Goal: Task Accomplishment & Management: Use online tool/utility

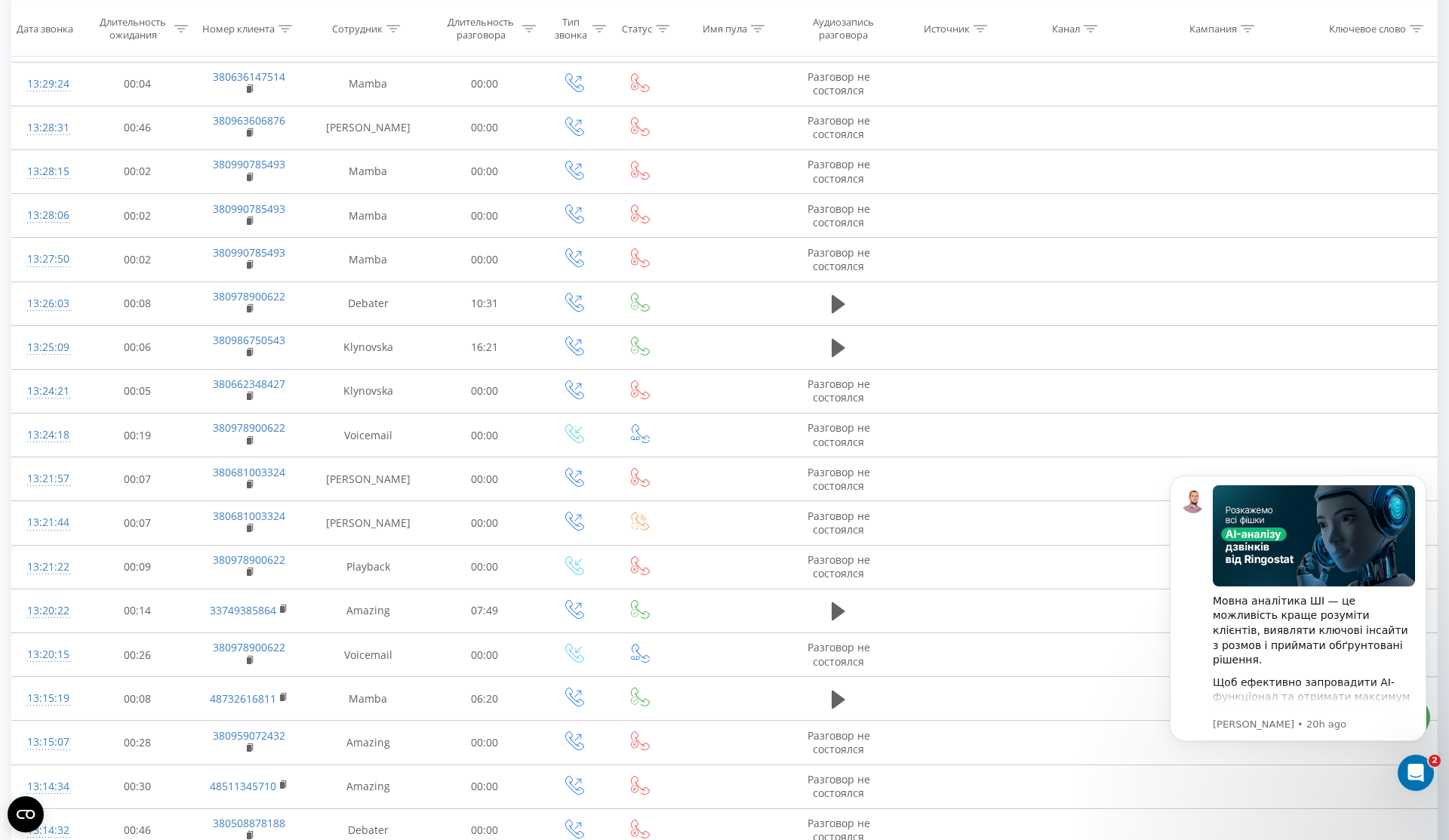
scroll to position [540, 0]
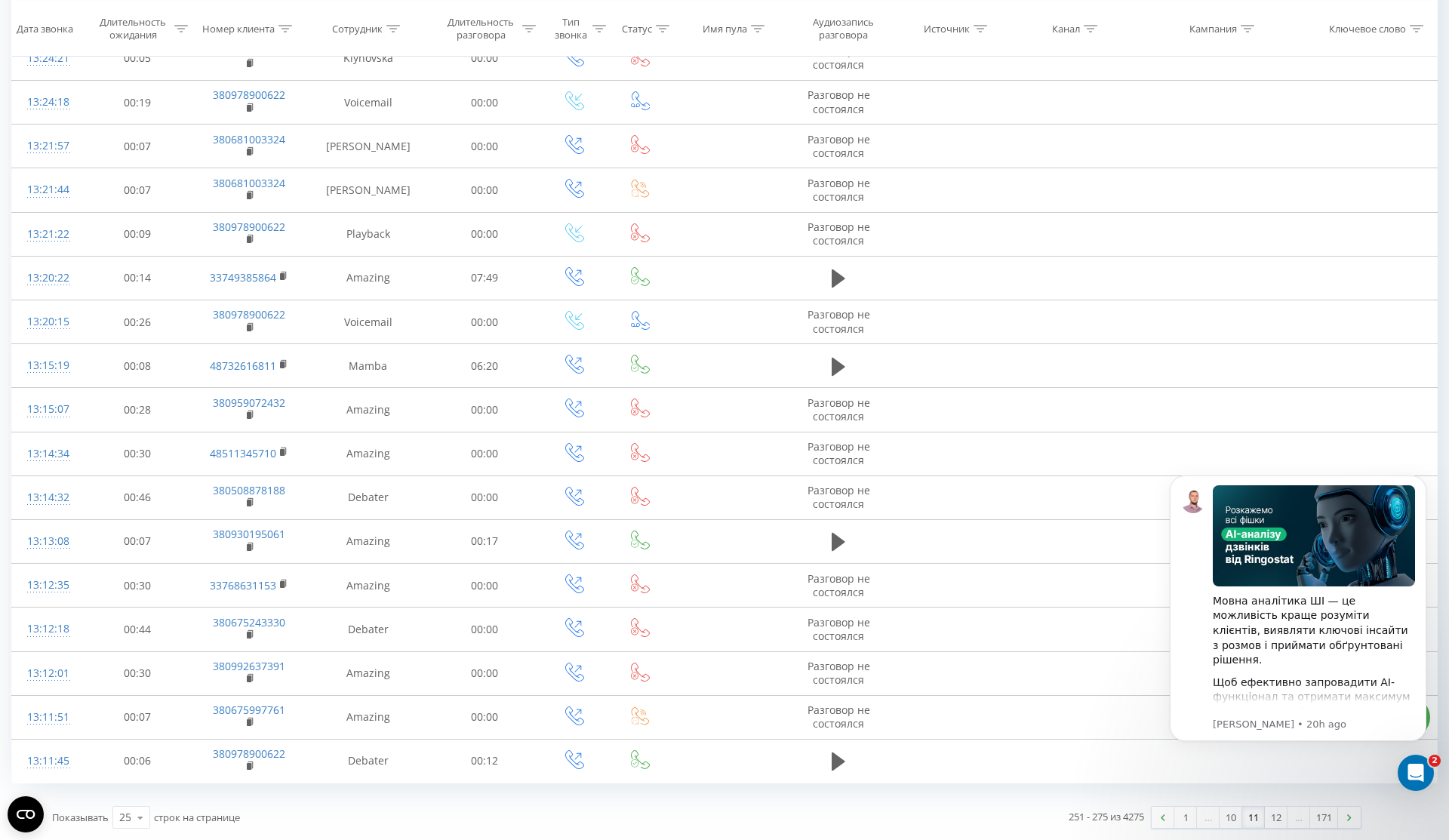
click at [1253, 822] on link "11" at bounding box center [1253, 818] width 22 height 21
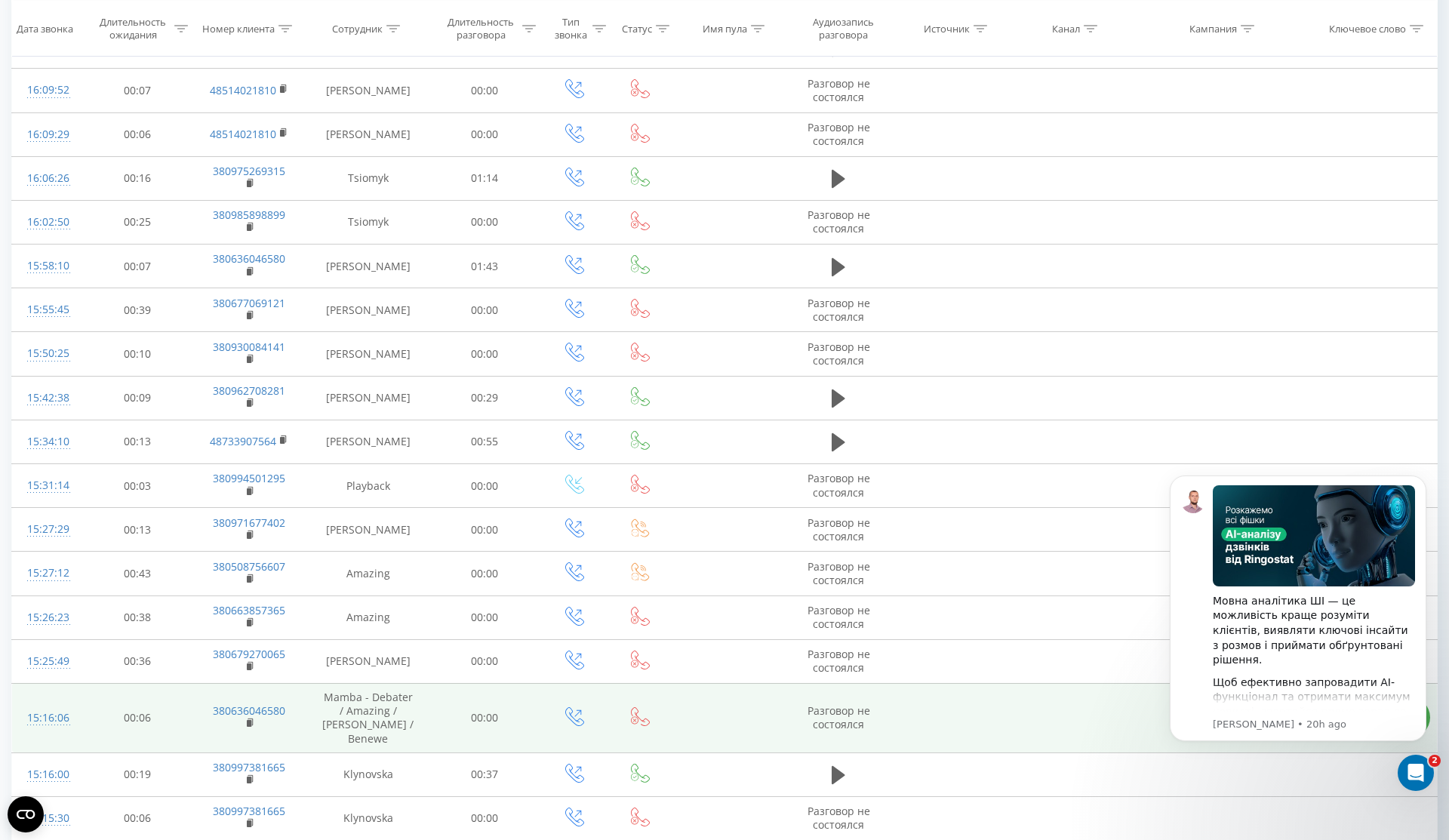
scroll to position [552, 0]
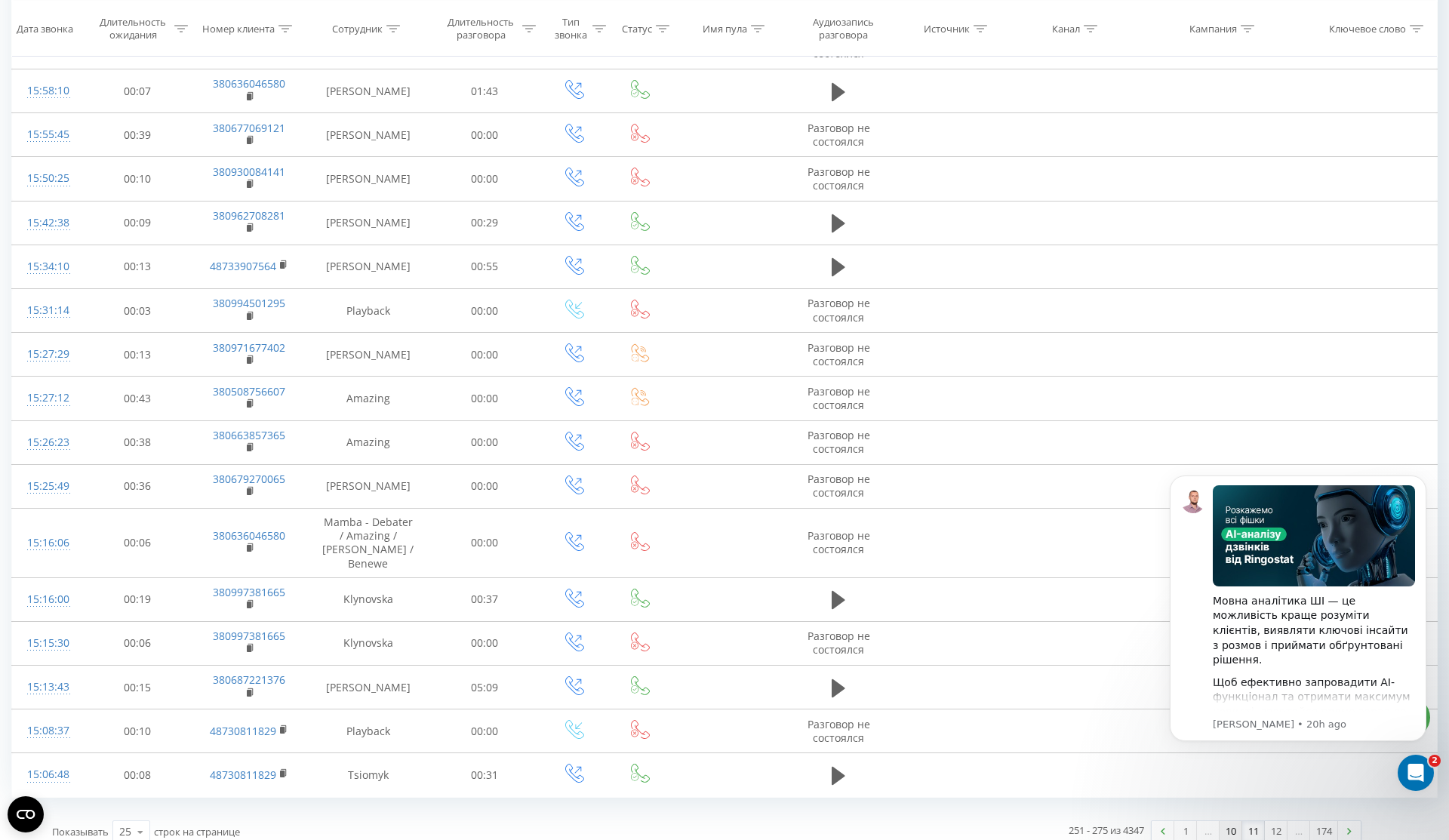
click at [1232, 822] on link "10" at bounding box center [1231, 832] width 22 height 21
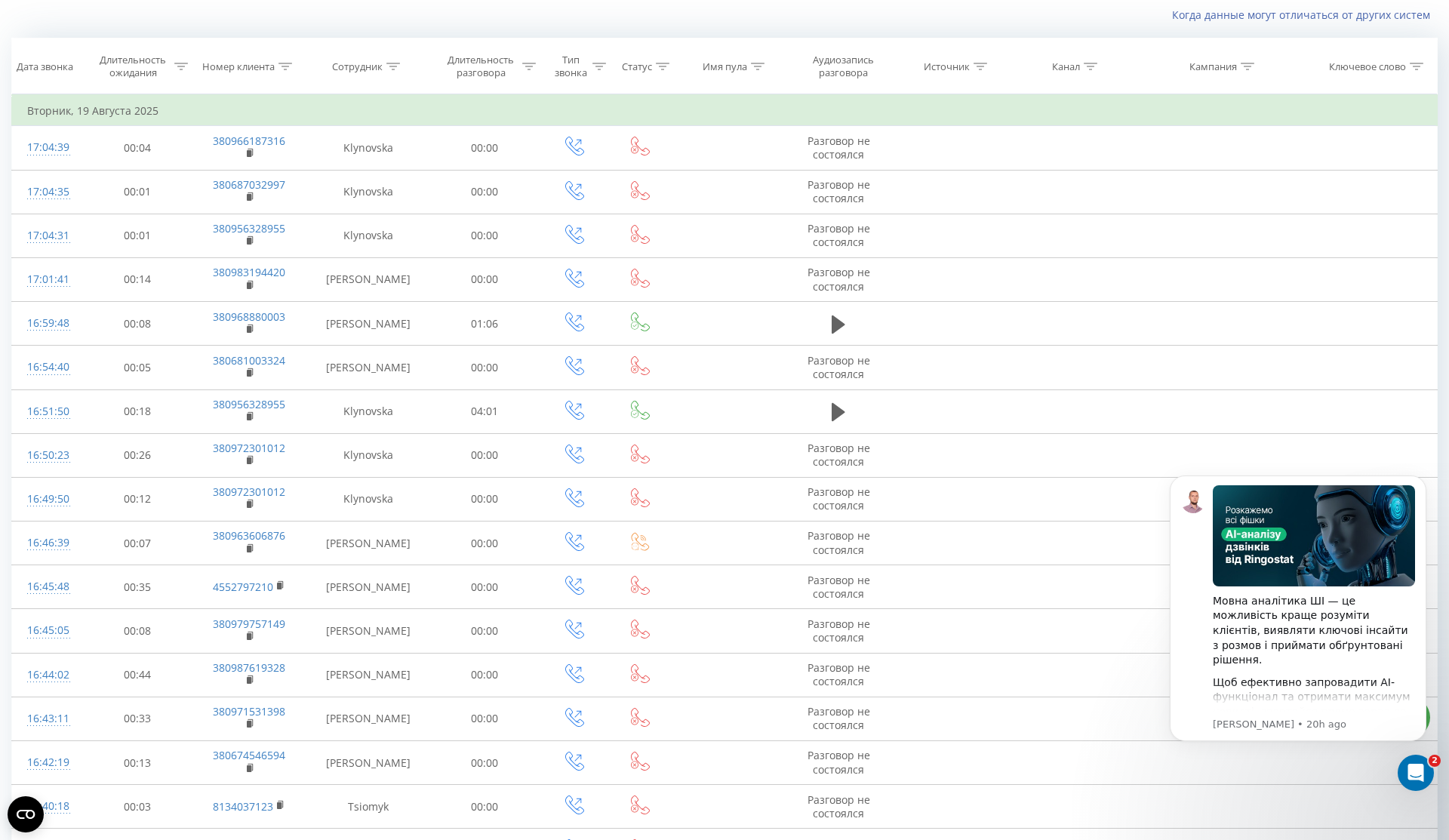
scroll to position [540, 0]
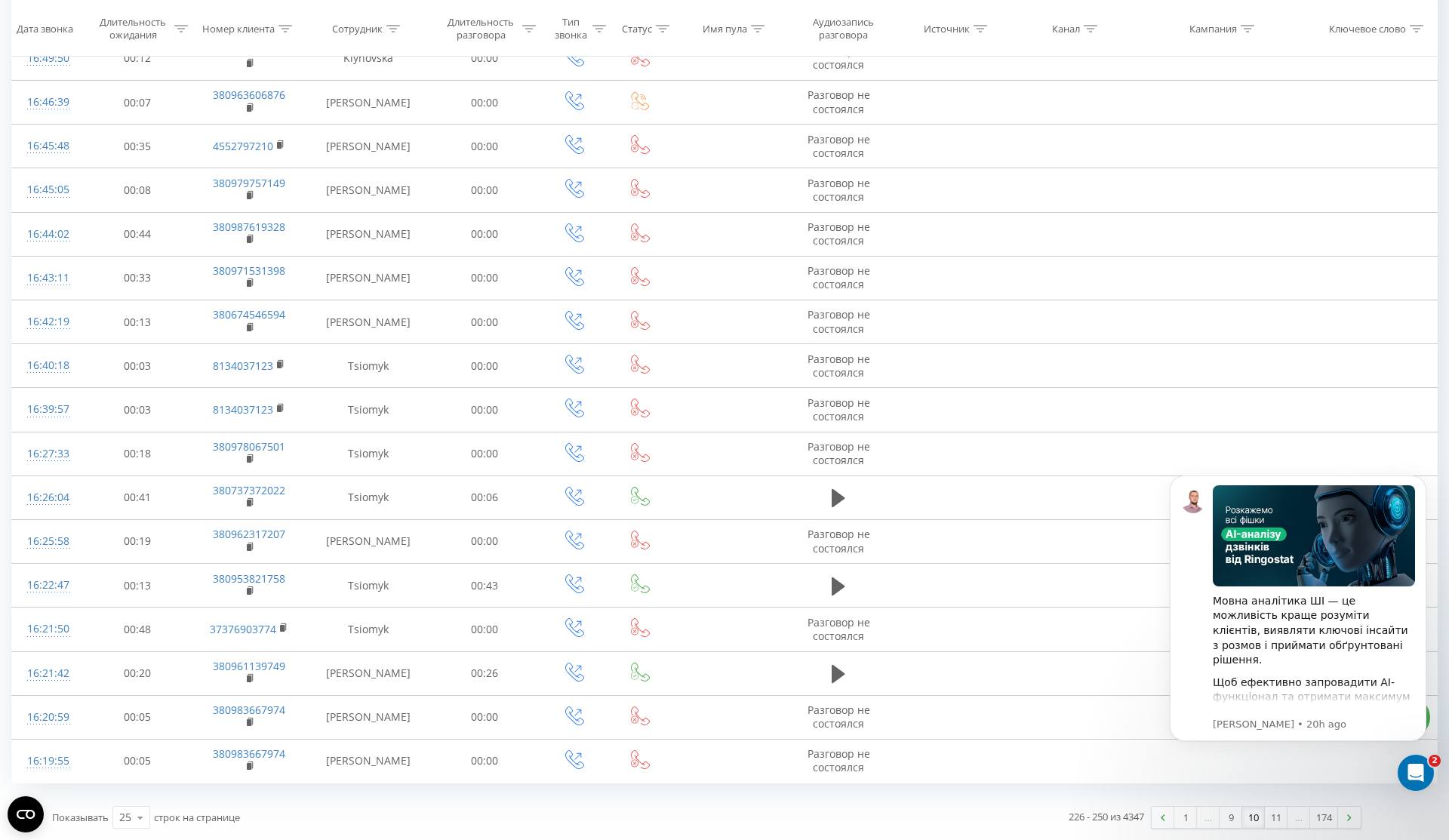
click at [1229, 804] on div "226 - 250 из 4347 1 … 9 10 11 … 174" at bounding box center [1040, 817] width 666 height 43
click at [1228, 821] on link "9" at bounding box center [1231, 818] width 22 height 21
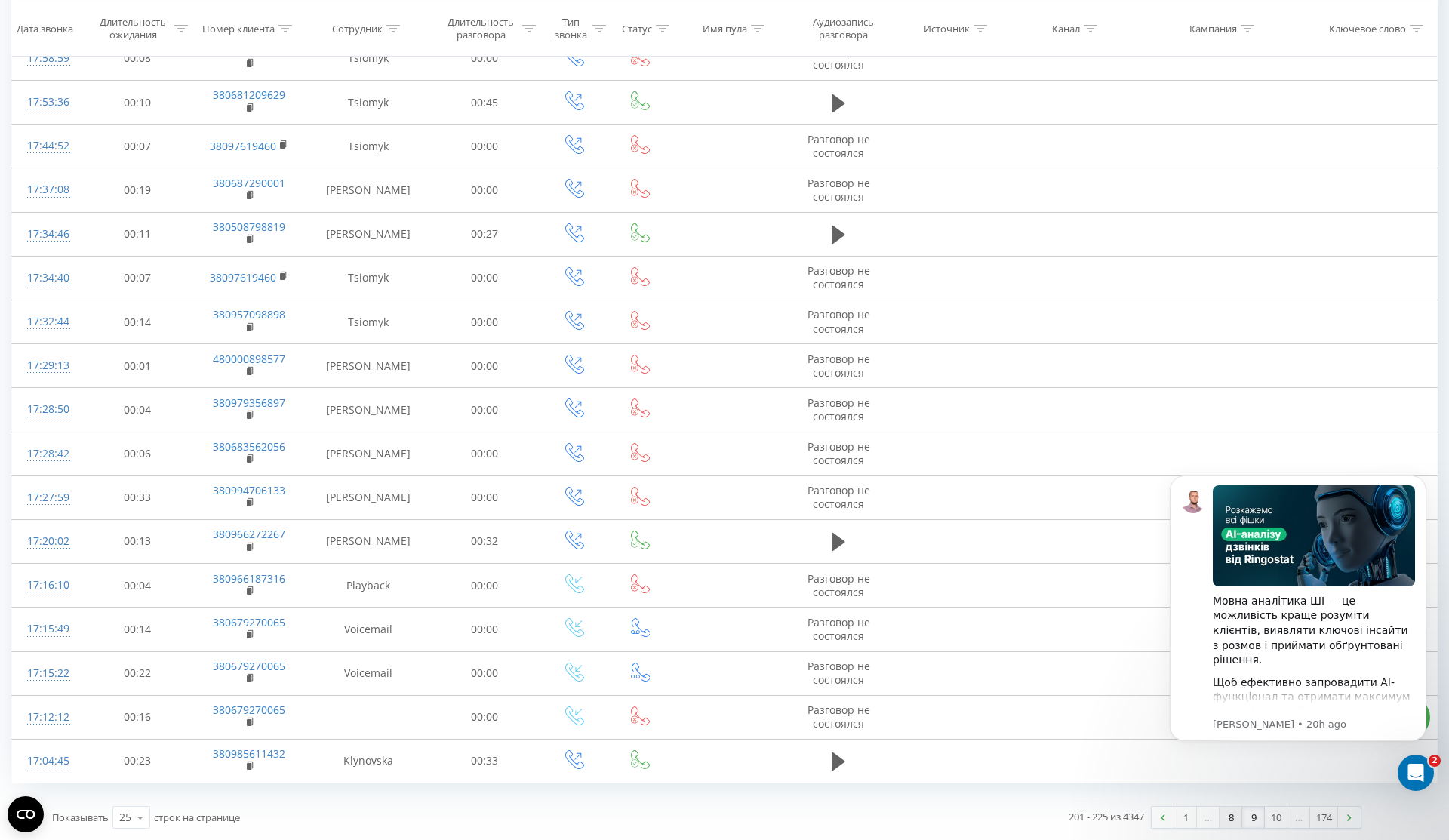
click at [1229, 812] on link "8" at bounding box center [1231, 818] width 22 height 21
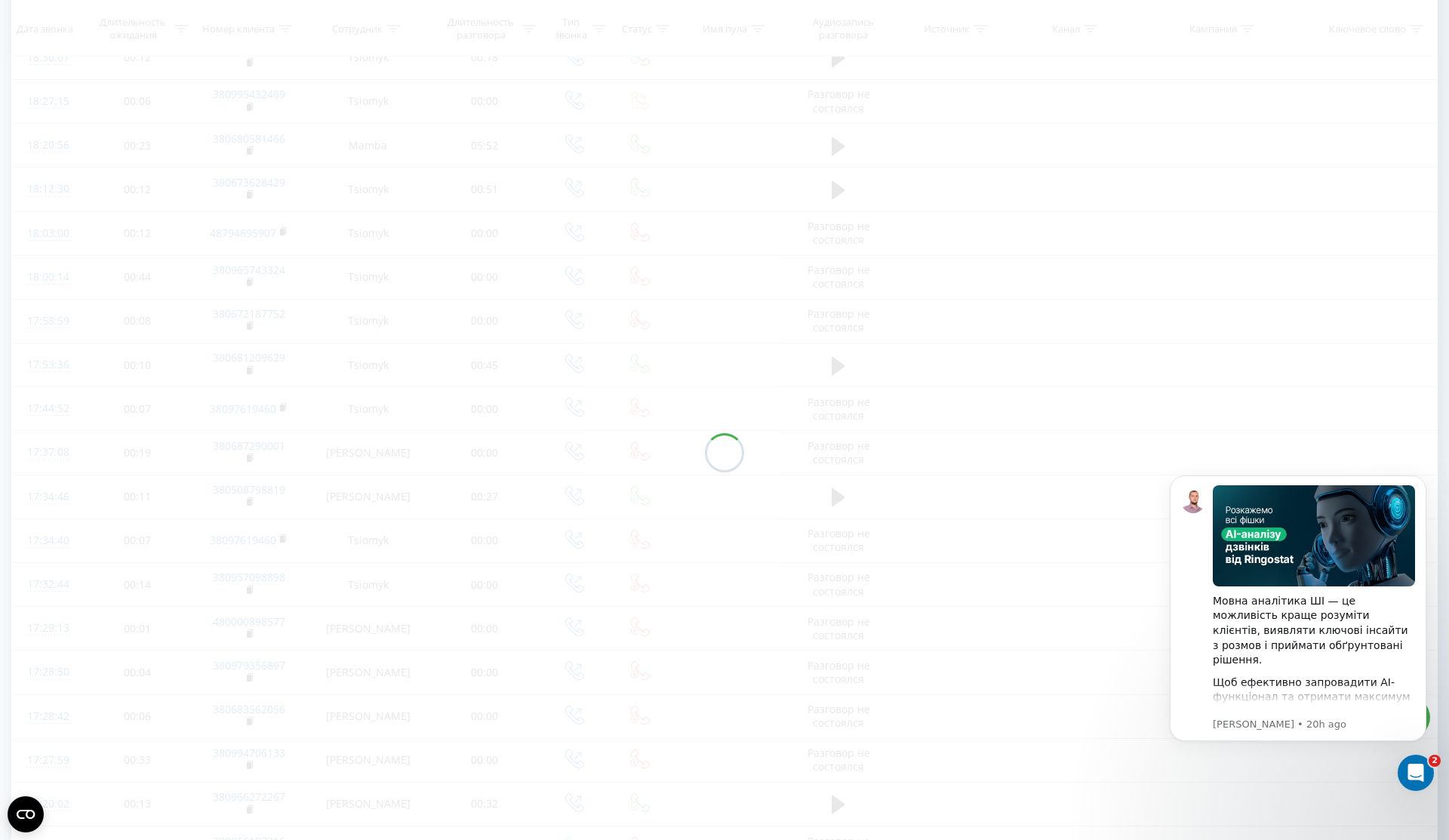
click at [1229, 812] on div at bounding box center [725, 453] width 1427 height 1187
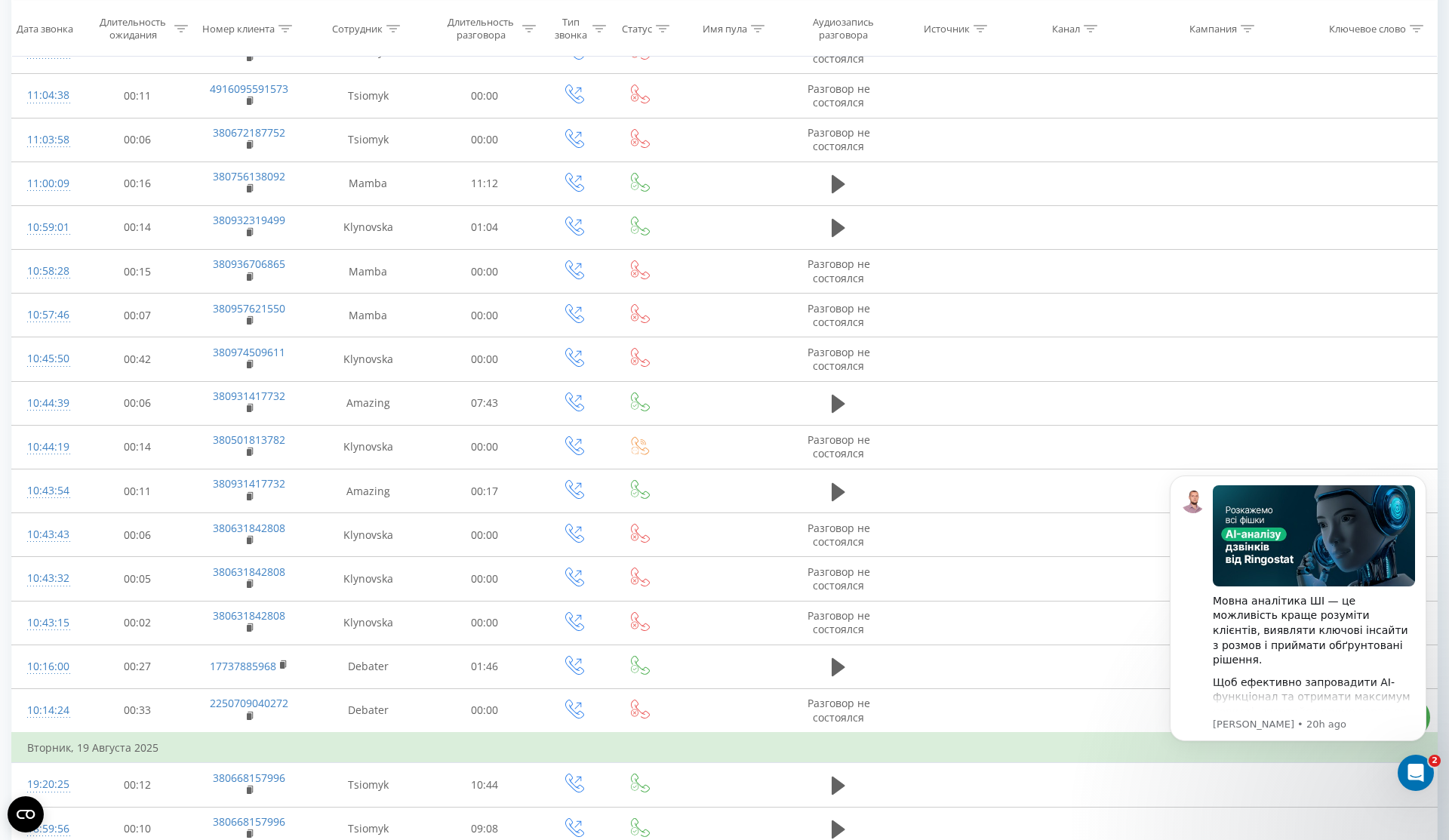
scroll to position [570, 0]
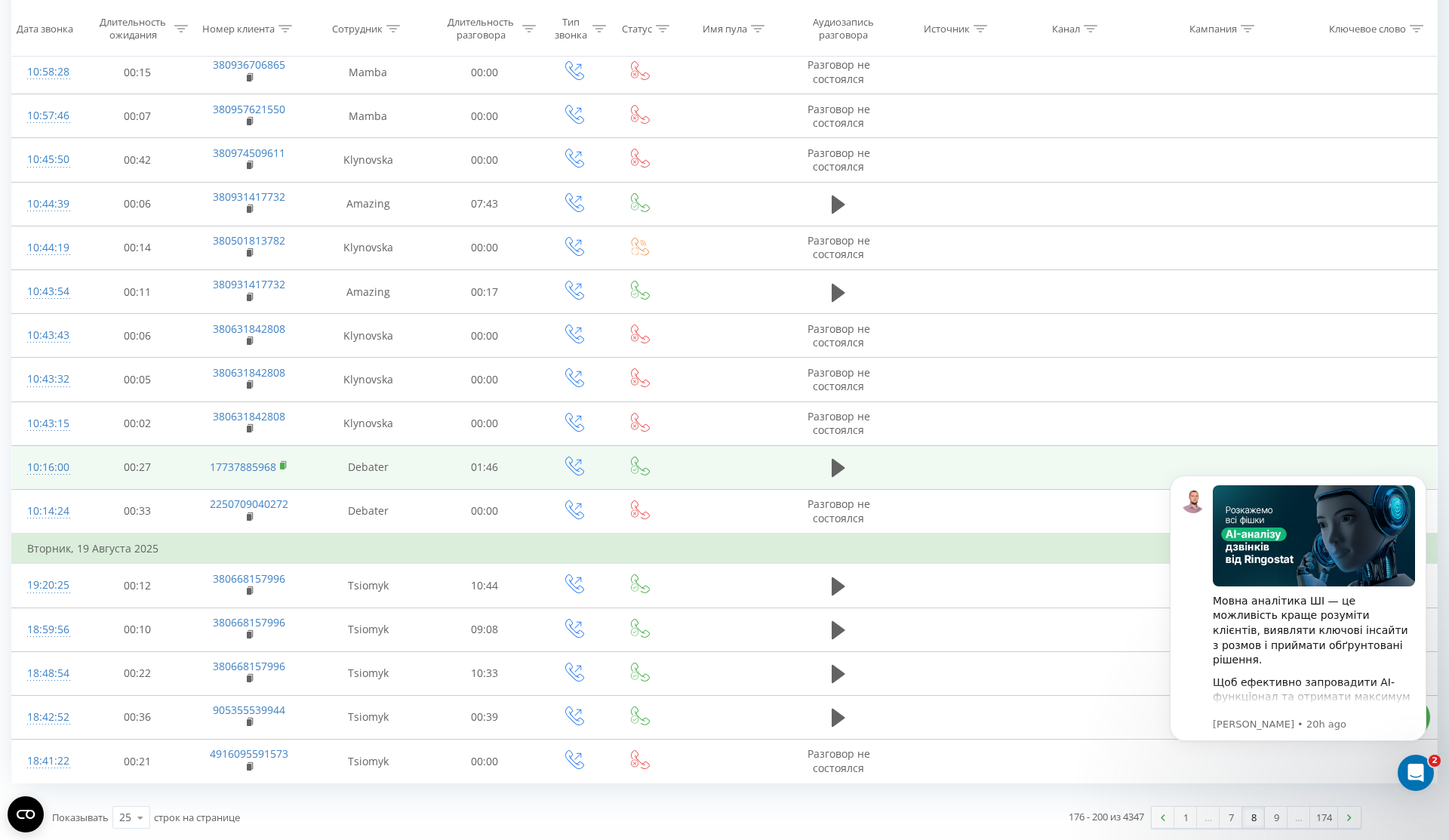
click at [285, 465] on icon at bounding box center [283, 464] width 5 height 7
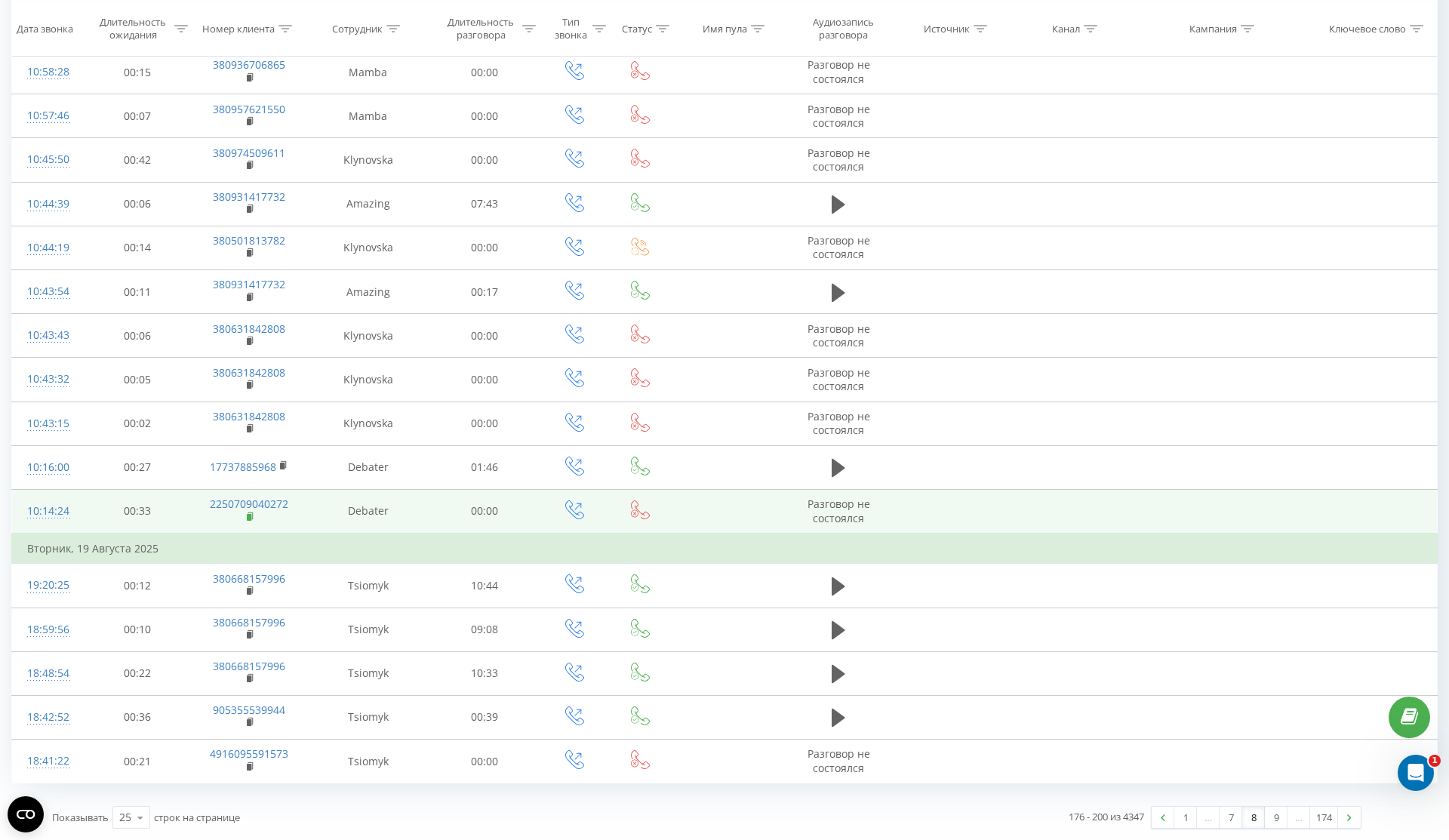
click at [252, 511] on icon at bounding box center [250, 514] width 5 height 7
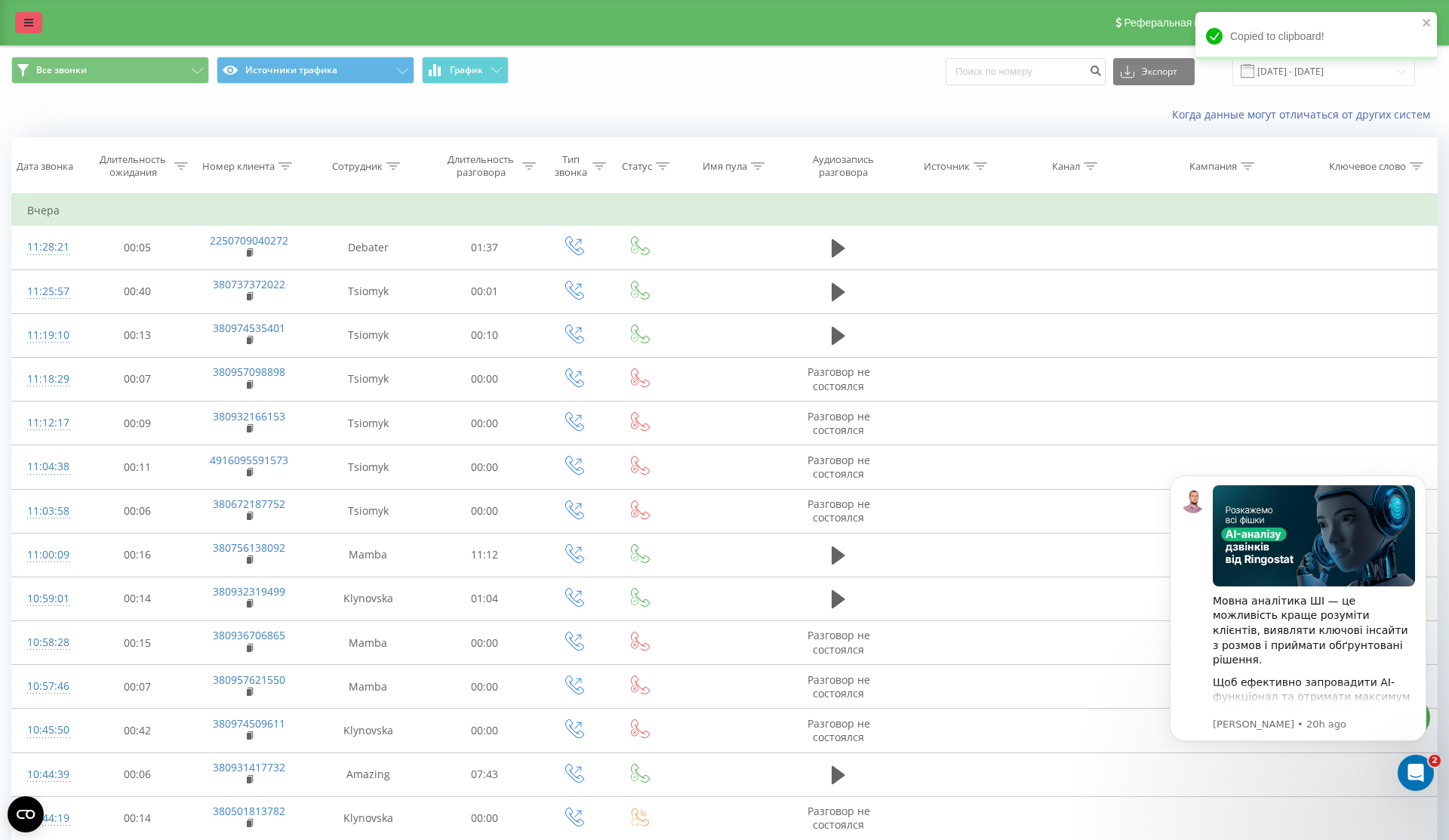
click at [26, 20] on icon at bounding box center [28, 22] width 9 height 11
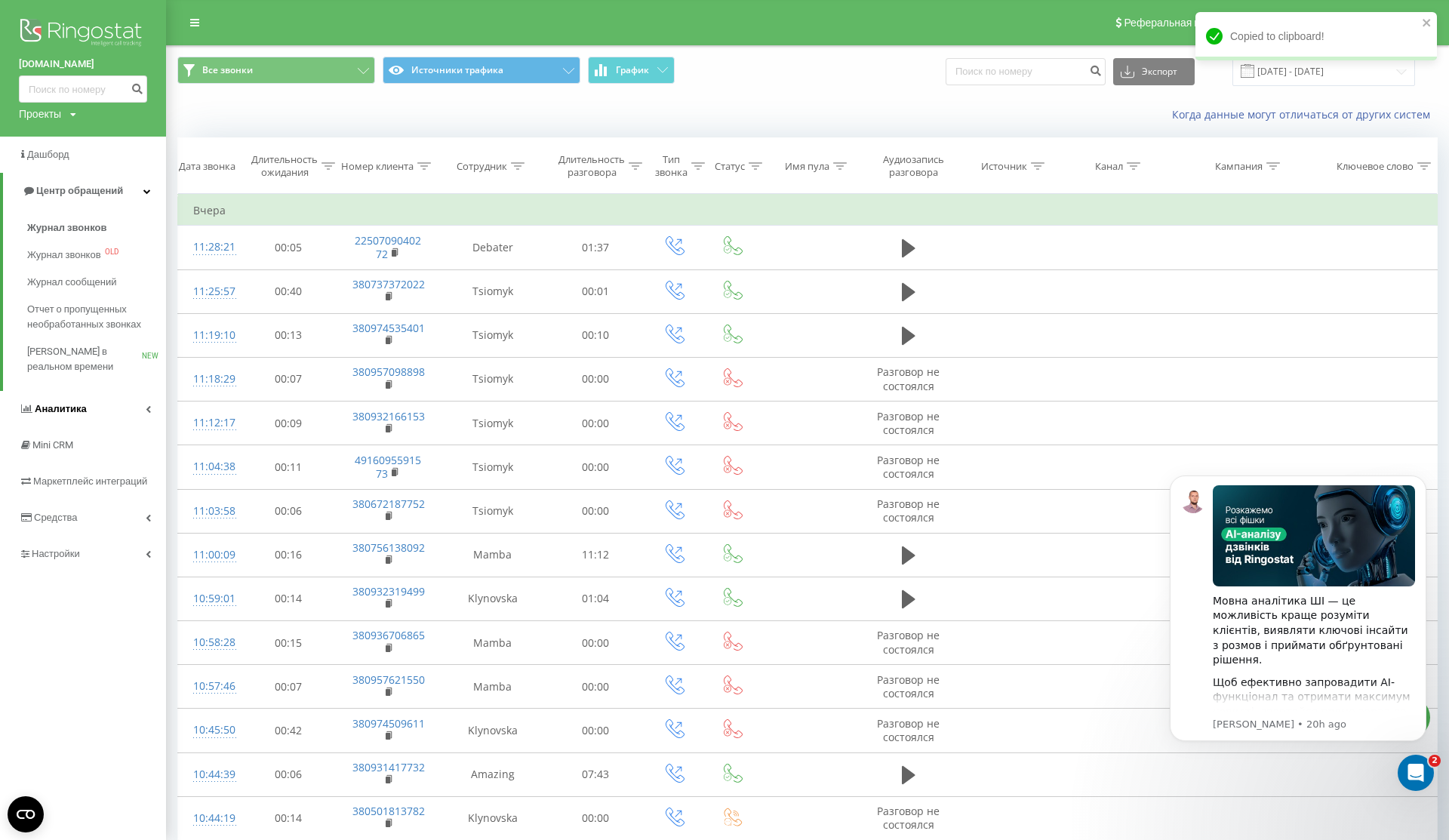
click at [110, 408] on link "Аналитика" at bounding box center [83, 409] width 166 height 36
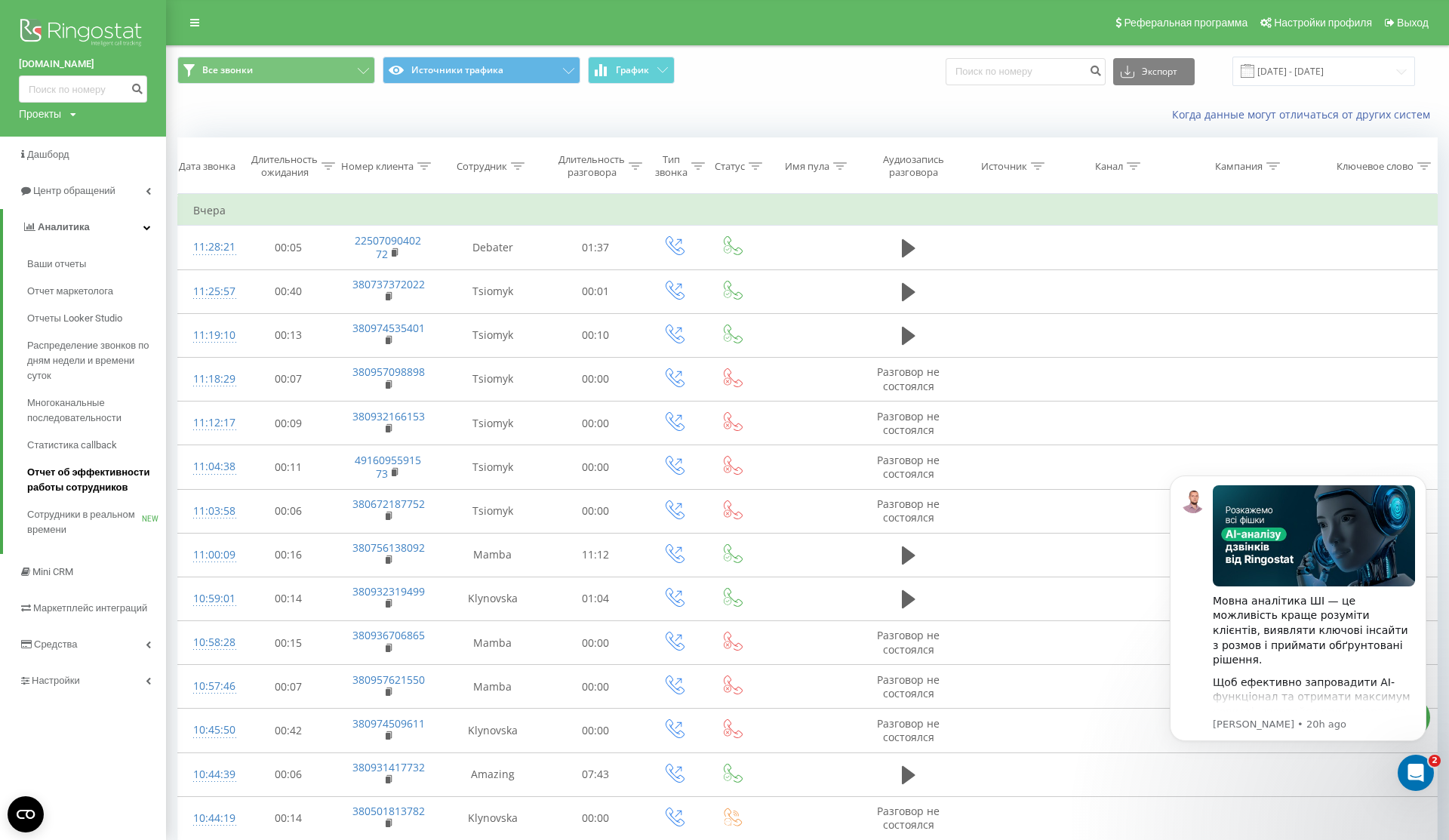
click at [116, 494] on span "Отчет об эффективности работы сотрудников" at bounding box center [93, 479] width 131 height 30
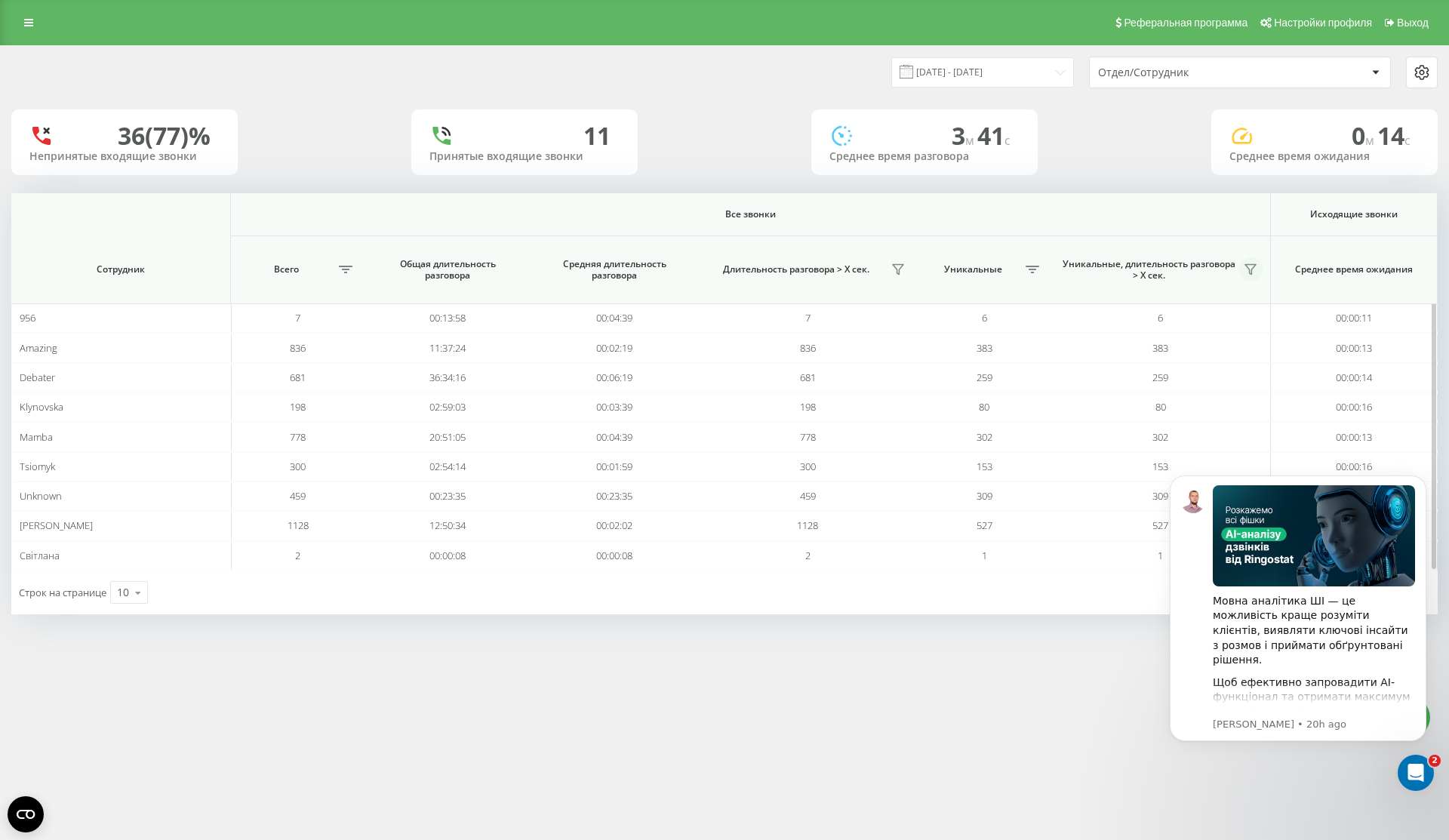
click at [1245, 267] on icon at bounding box center [1251, 270] width 12 height 12
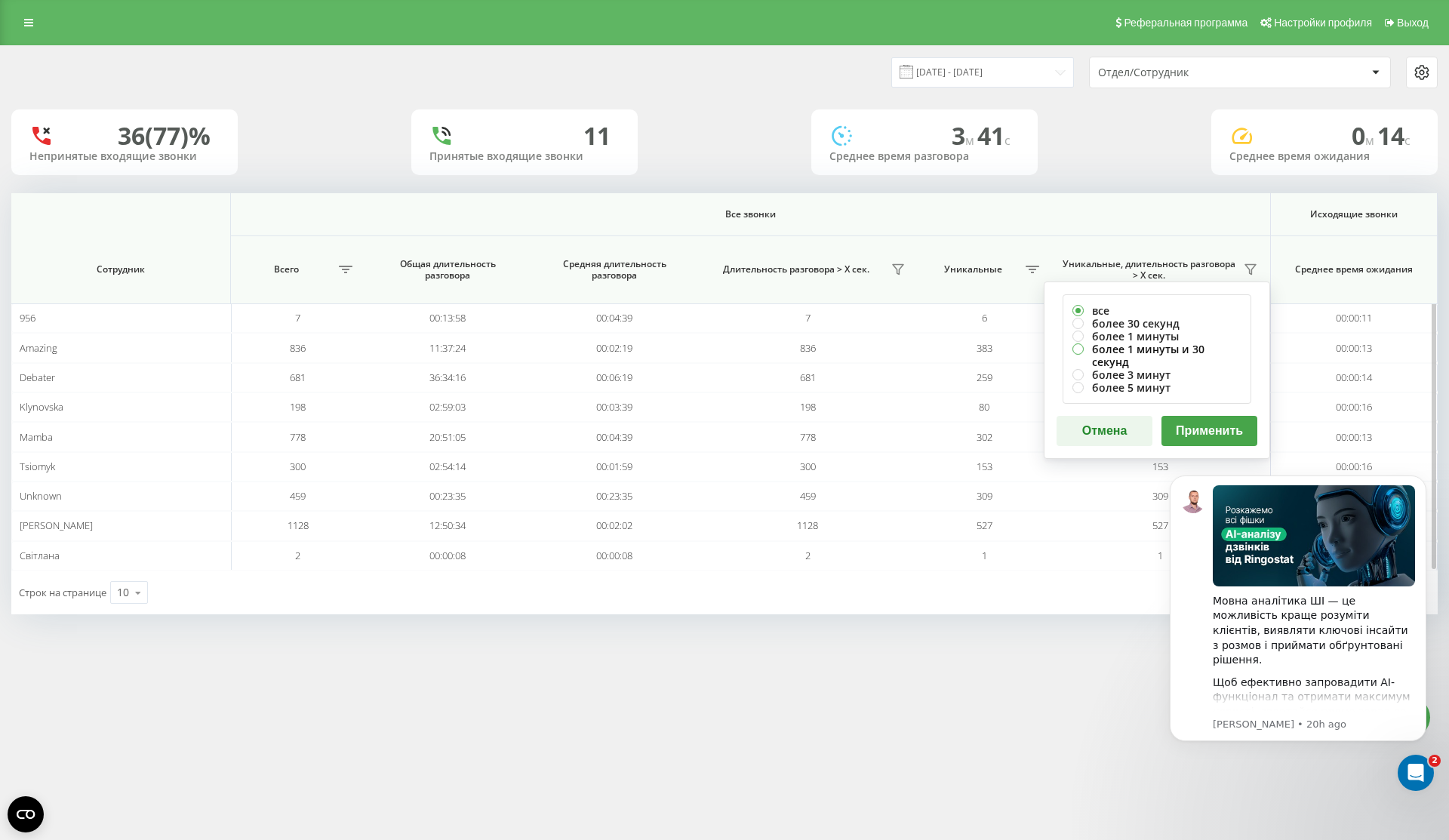
click at [1210, 345] on label "более 1 минуты и 30 секунд" at bounding box center [1157, 356] width 169 height 26
radio input "true"
click at [1210, 416] on button "Применить" at bounding box center [1209, 430] width 96 height 30
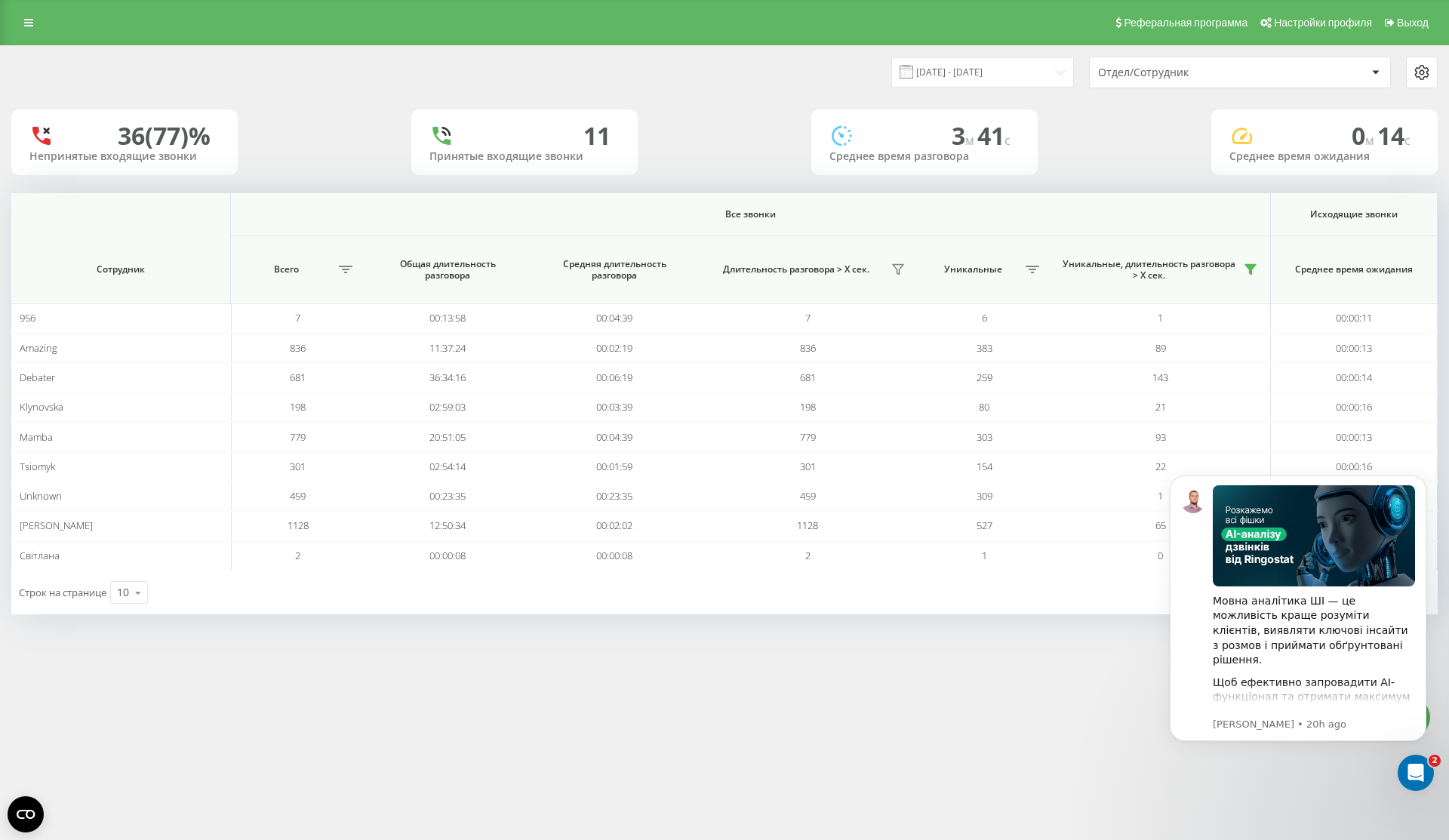
click at [1004, 87] on div "21.07.2025 - 21.08.2025" at bounding box center [964, 72] width 220 height 29
click at [1006, 72] on input "21.07.2025 - 21.08.2025" at bounding box center [982, 72] width 183 height 29
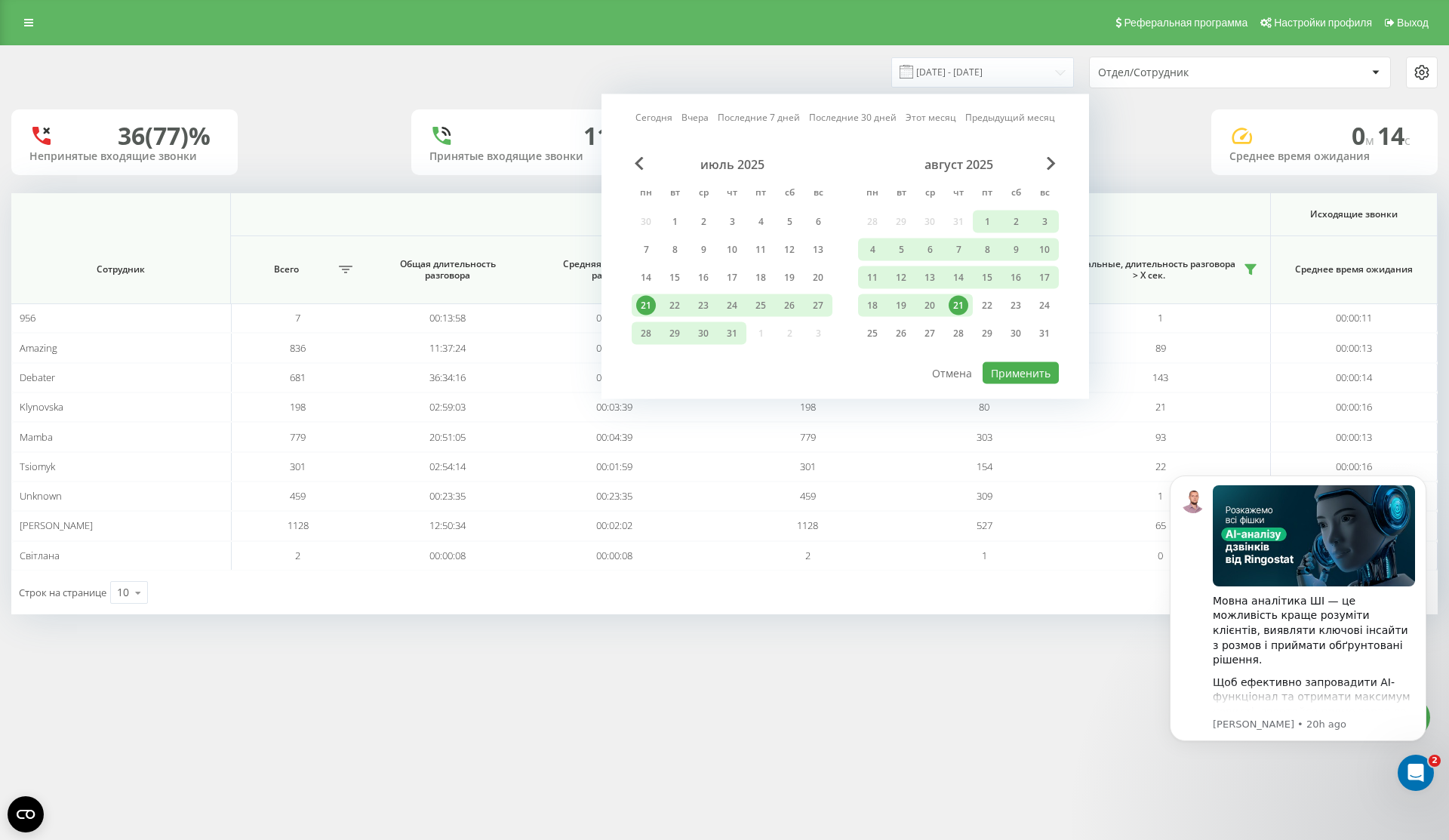
click at [964, 308] on div "21" at bounding box center [959, 305] width 19 height 19
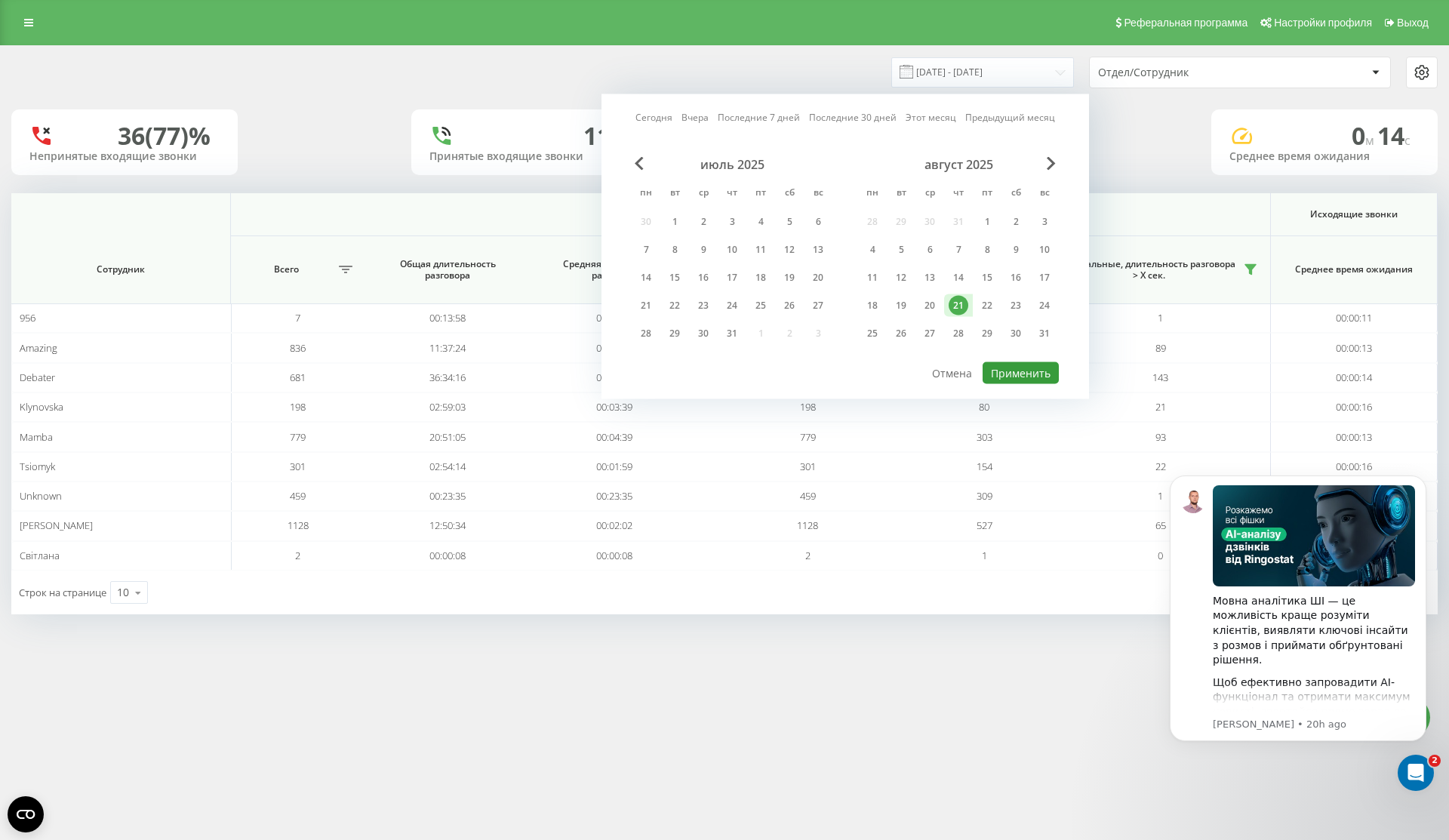
click at [1022, 374] on button "Применить" at bounding box center [1021, 373] width 76 height 22
type input "21.08.2025 - 21.08.2025"
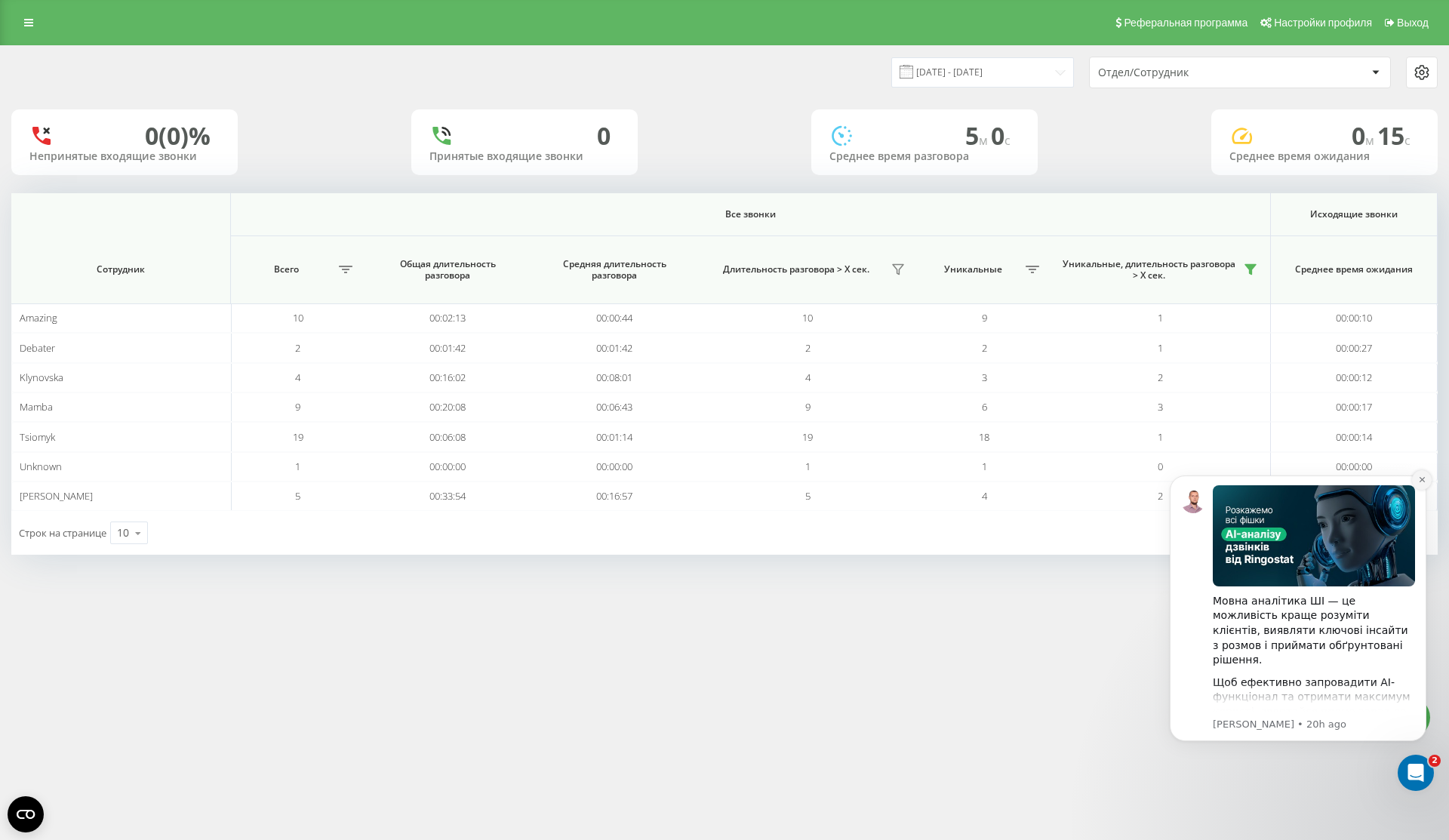
click at [1421, 477] on icon "Dismiss notification" at bounding box center [1422, 479] width 9 height 9
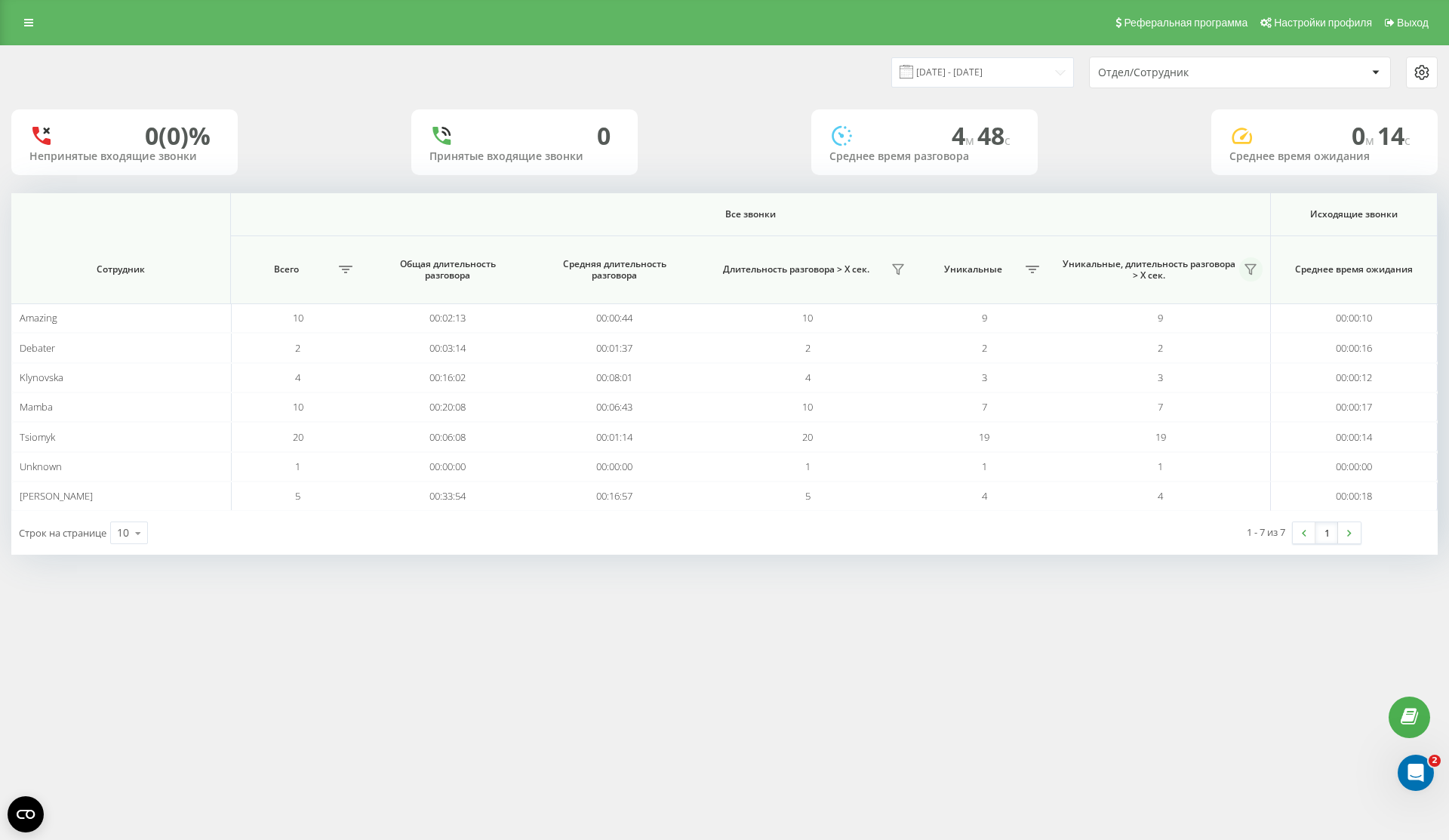
click at [1249, 277] on button at bounding box center [1251, 269] width 24 height 24
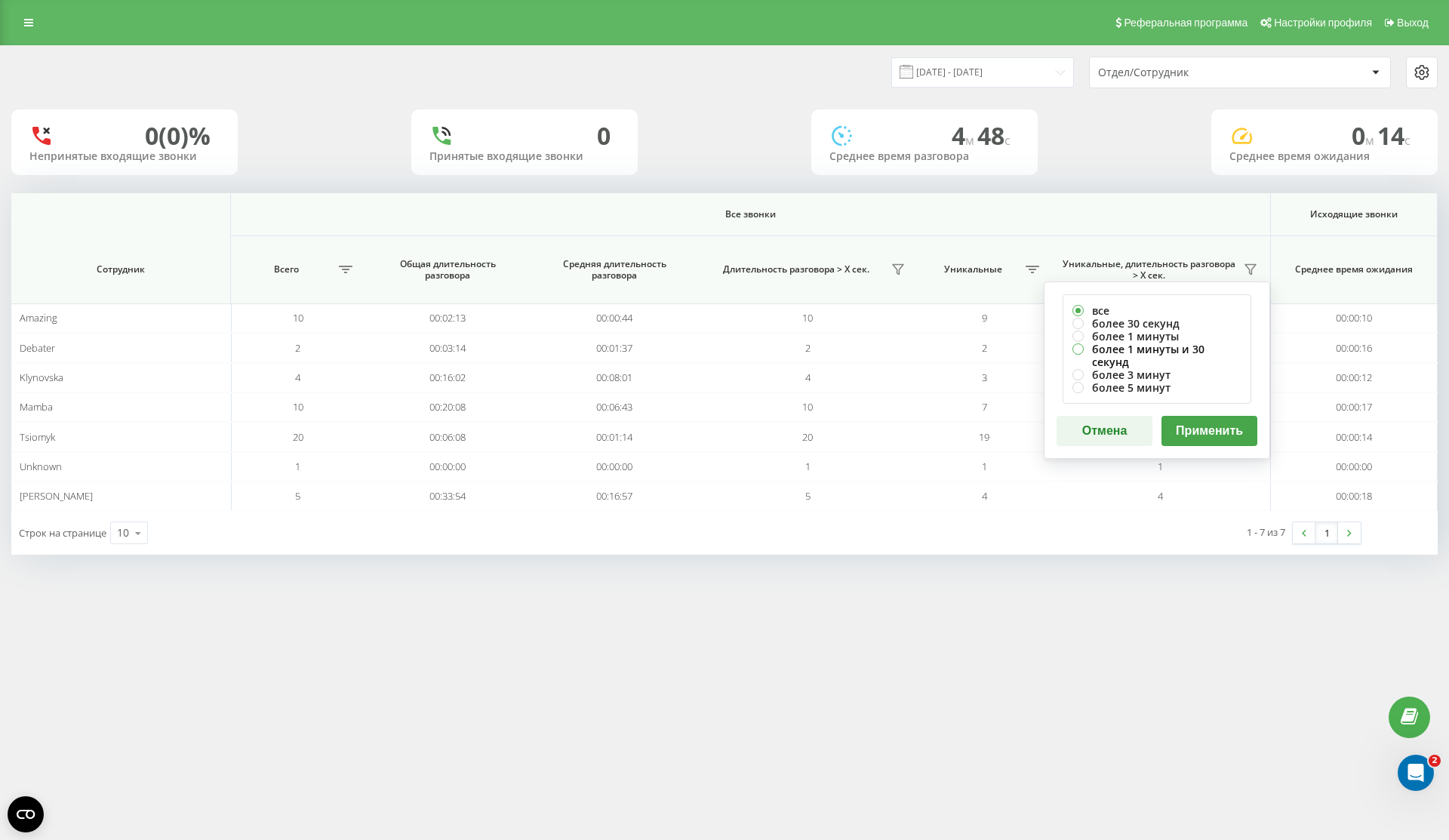
click at [1203, 347] on label "более 1 минуты и 30 секунд" at bounding box center [1157, 356] width 169 height 26
radio input "true"
click at [1198, 416] on button "Применить" at bounding box center [1209, 430] width 96 height 30
